Goal: Navigation & Orientation: Find specific page/section

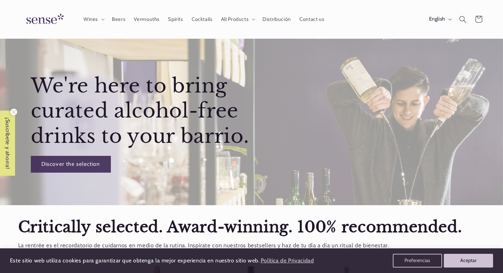
scroll to position [41, 0]
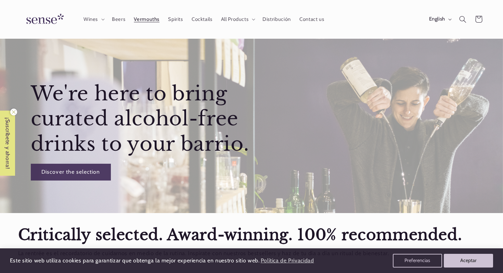
click at [152, 21] on span "Vermouths" at bounding box center [147, 19] width 26 height 7
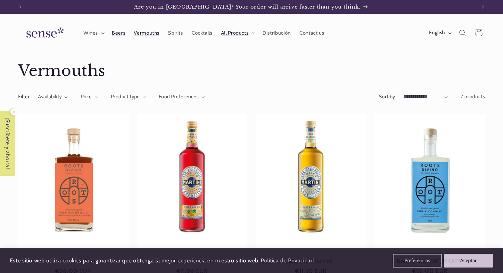
click at [113, 39] on link "Beers" at bounding box center [118, 32] width 22 height 15
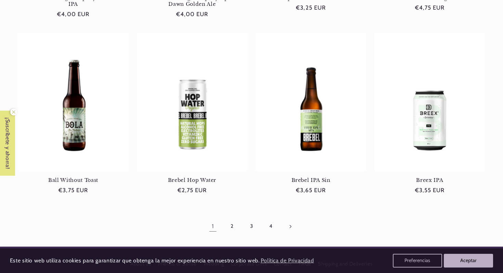
scroll to position [681, 0]
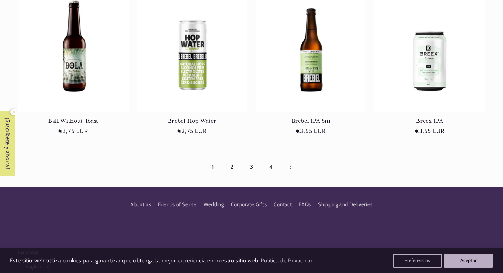
click at [249, 167] on link "3" at bounding box center [252, 167] width 16 height 16
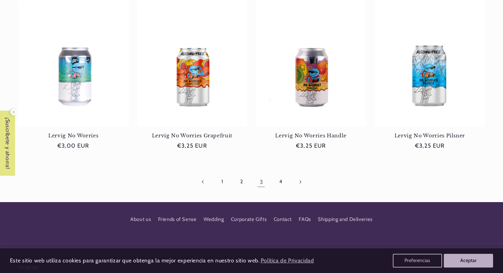
scroll to position [711, 0]
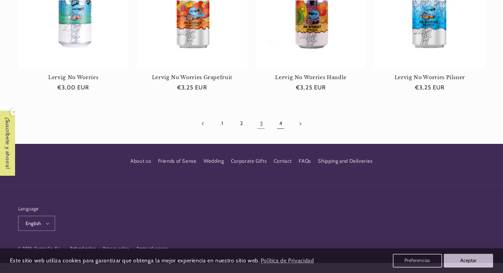
click at [274, 126] on link "4" at bounding box center [281, 124] width 16 height 16
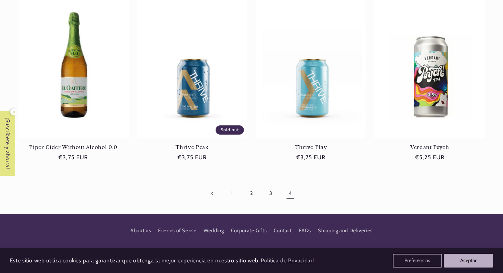
scroll to position [535, 0]
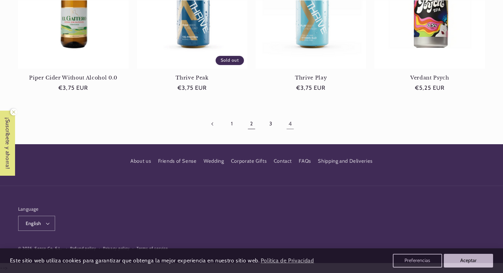
click at [246, 127] on link "2" at bounding box center [252, 124] width 16 height 16
